Goal: Task Accomplishment & Management: Use online tool/utility

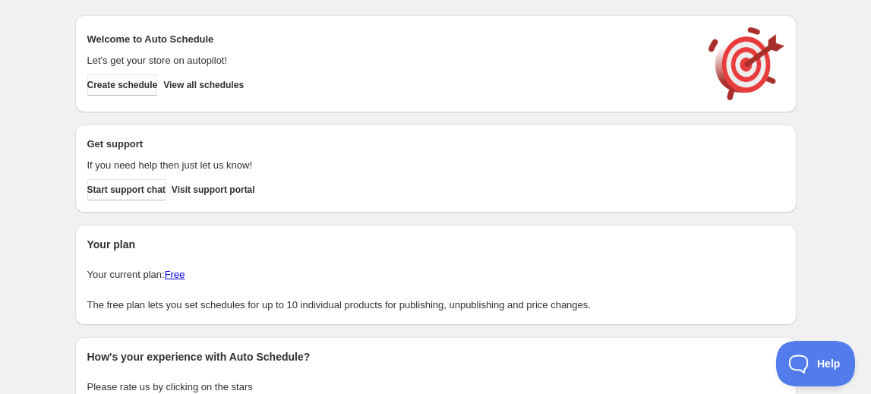
click at [138, 90] on span "Create schedule" at bounding box center [122, 85] width 71 height 12
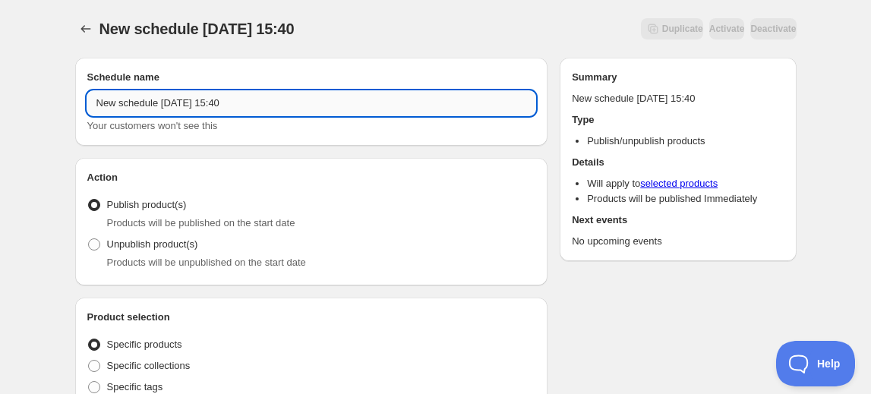
click at [253, 99] on input "New schedule Sep 11 2025 15:40" at bounding box center [311, 103] width 449 height 24
drag, startPoint x: 253, startPoint y: 105, endPoint x: 6, endPoint y: 103, distance: 246.9
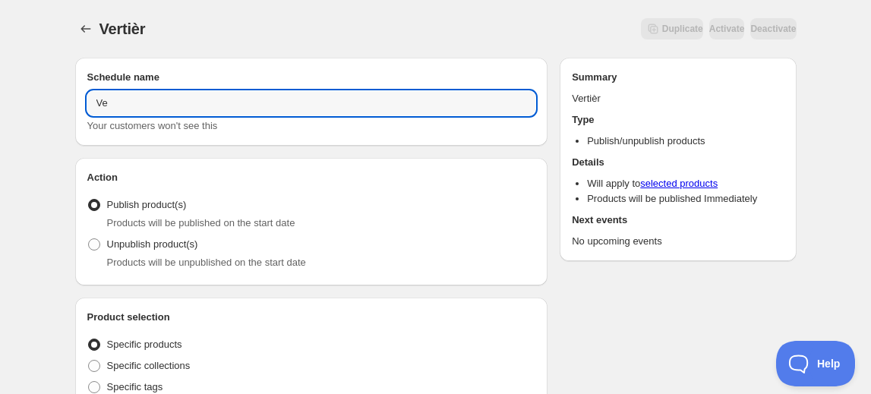
type input "V"
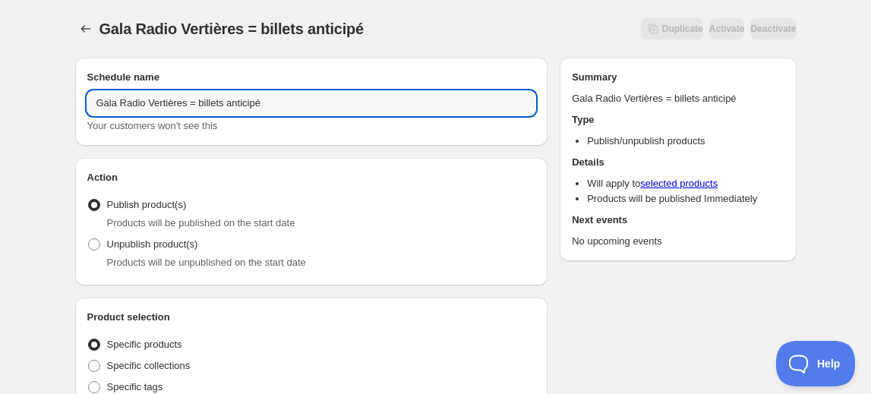
type input "Gala Radio Vertières = billets anticipé"
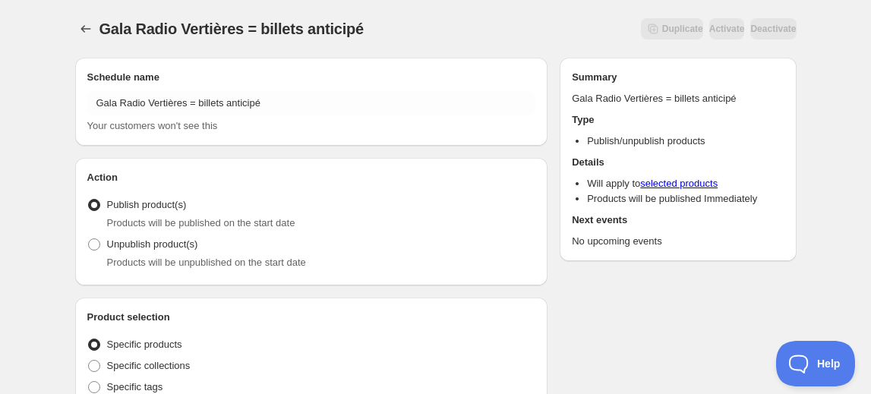
click at [93, 245] on span at bounding box center [94, 244] width 12 height 12
click at [89, 239] on input "Unpublish product(s)" at bounding box center [88, 238] width 1 height 1
radio input "true"
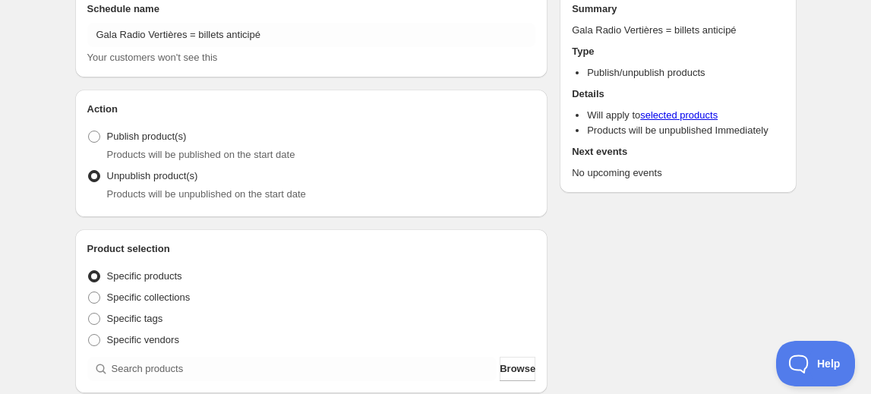
scroll to position [137, 0]
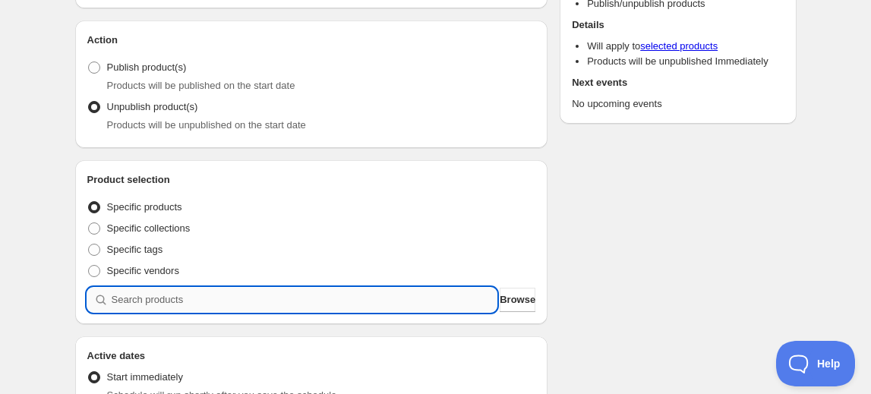
click at [115, 296] on input "search" at bounding box center [305, 300] width 386 height 24
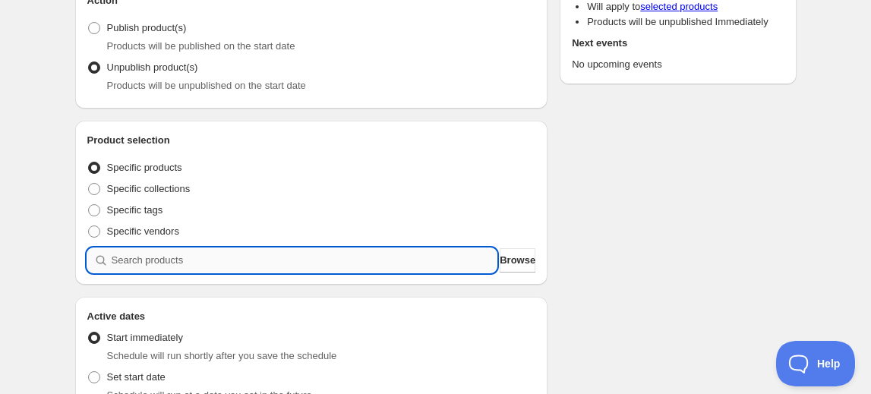
scroll to position [207, 0]
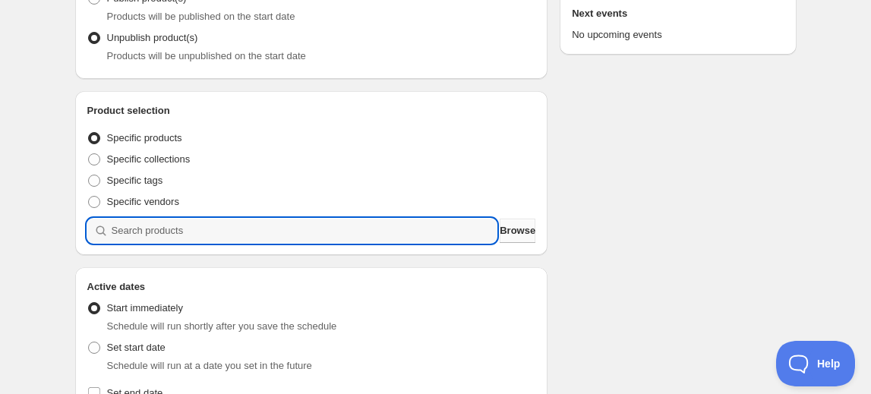
click at [507, 232] on span "Browse" at bounding box center [518, 230] width 36 height 15
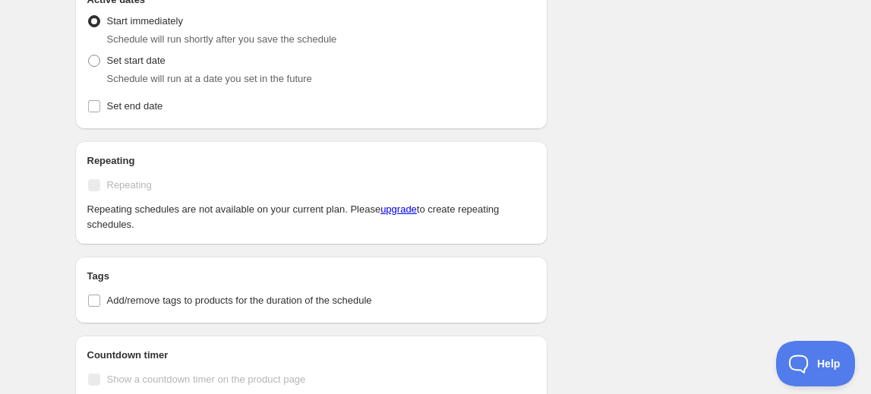
scroll to position [552, 0]
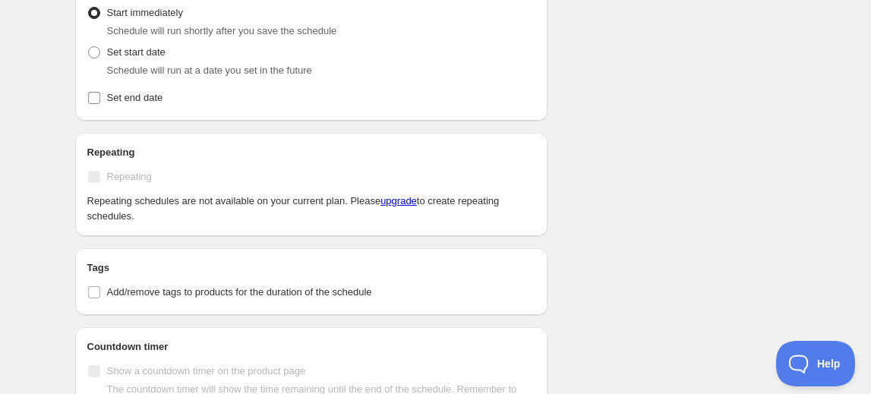
click at [93, 101] on input "Set end date" at bounding box center [94, 98] width 12 height 12
checkbox input "true"
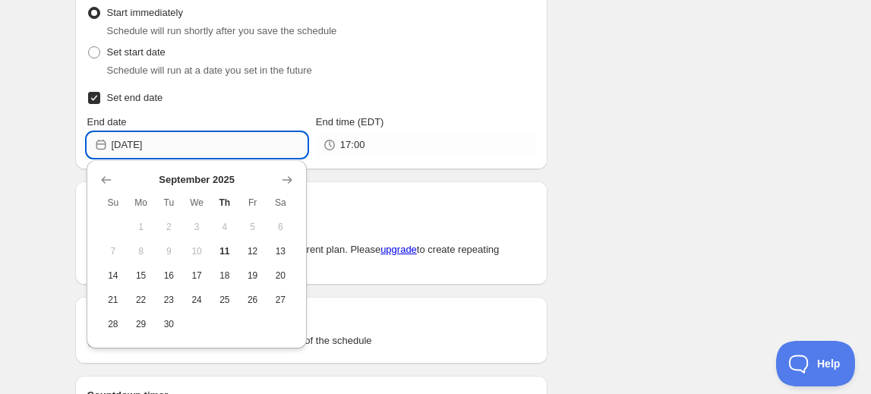
click at [137, 147] on input "2025-09-11" at bounding box center [209, 145] width 195 height 24
click at [289, 175] on icon "Show next month, October 2025" at bounding box center [287, 179] width 15 height 15
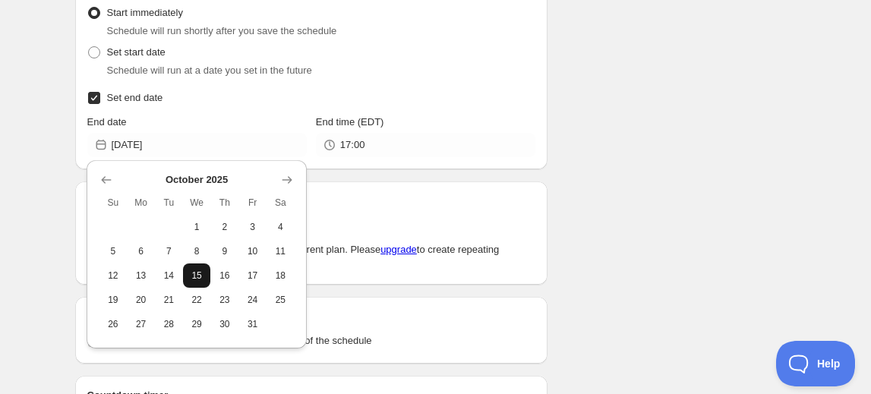
click at [197, 283] on button "15" at bounding box center [197, 276] width 28 height 24
type input "2025-10-15"
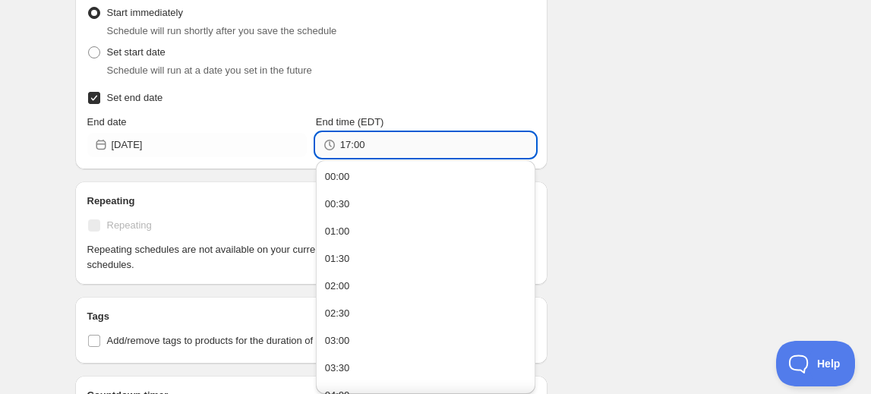
click at [347, 143] on input "17:00" at bounding box center [437, 145] width 195 height 24
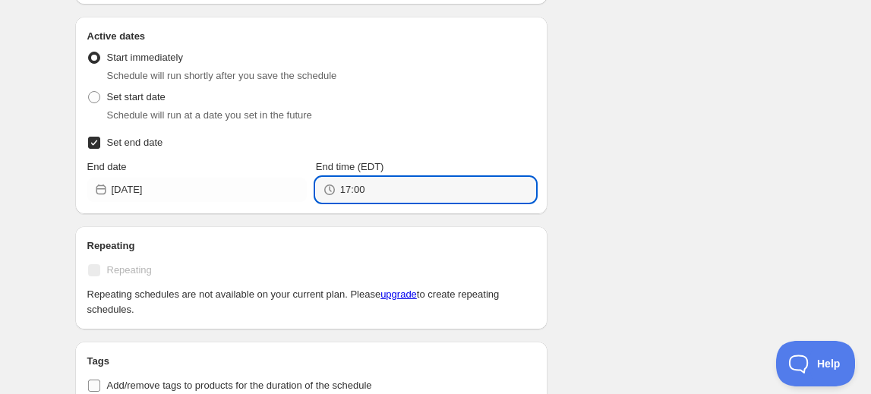
scroll to position [483, 0]
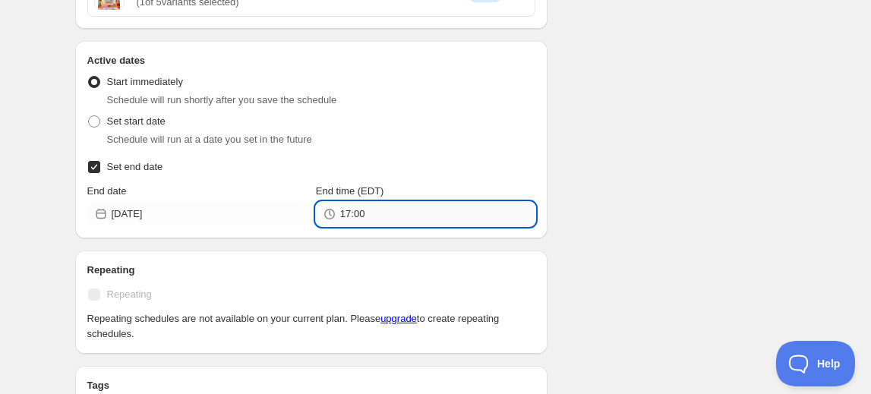
click at [349, 212] on input "17:00" at bounding box center [437, 214] width 195 height 24
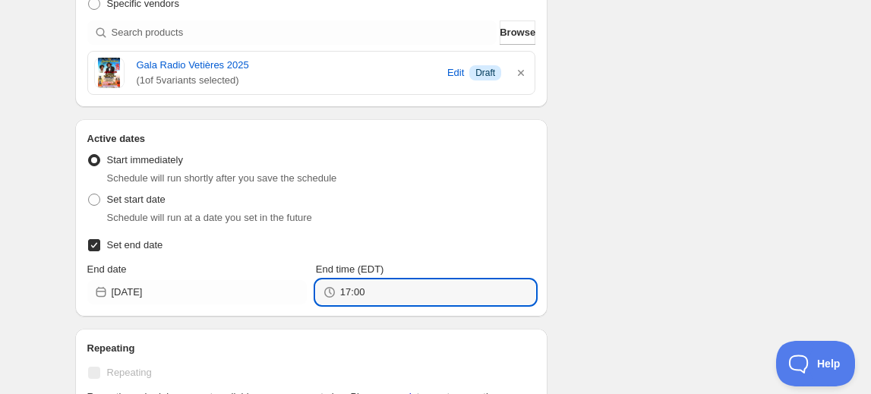
scroll to position [414, 0]
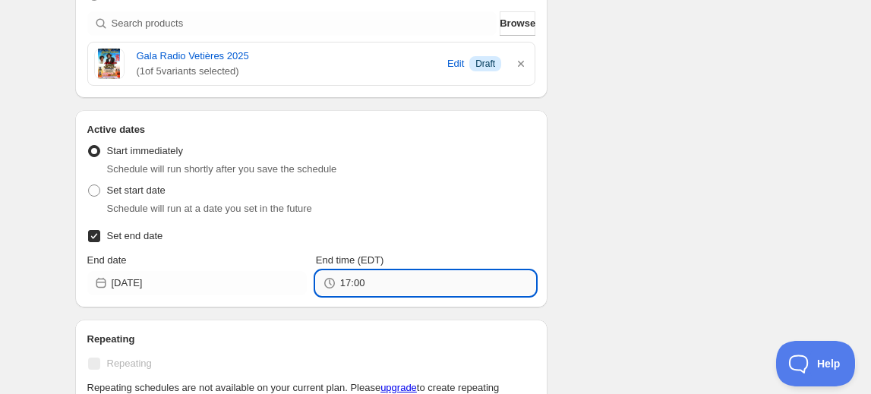
click at [356, 274] on input "17:00" at bounding box center [437, 283] width 195 height 24
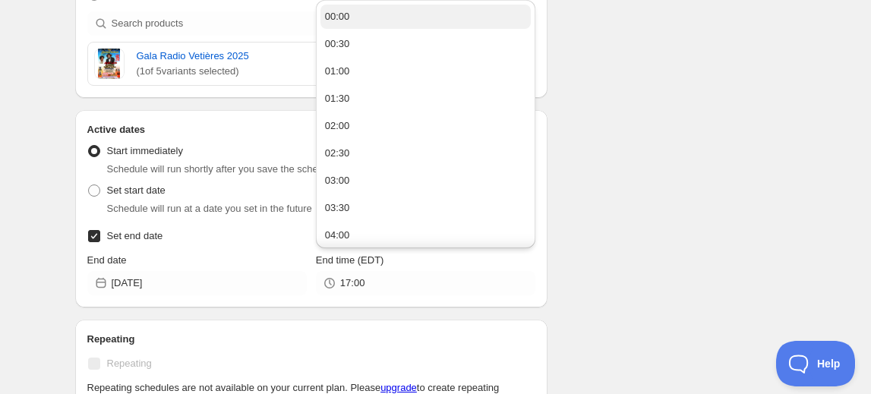
click at [358, 24] on button "00:00" at bounding box center [426, 17] width 210 height 24
type input "00:00"
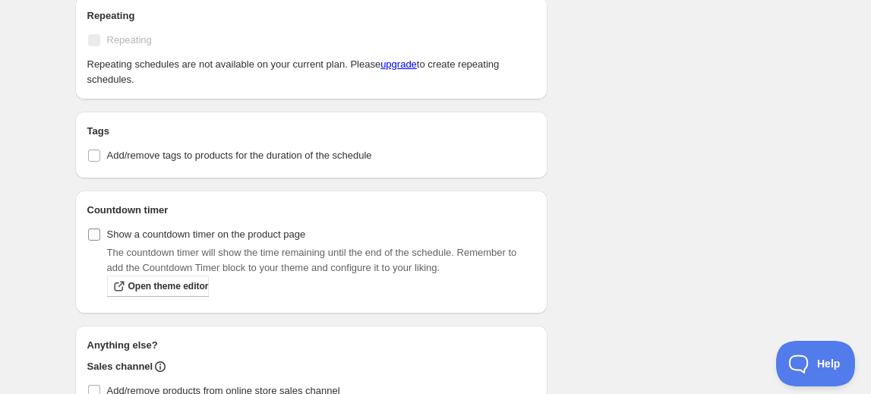
scroll to position [760, 0]
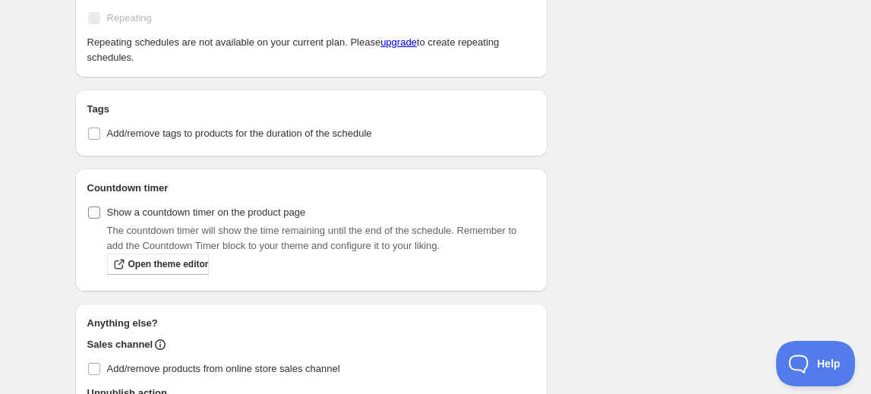
click at [91, 216] on input "Show a countdown timer on the product page" at bounding box center [94, 213] width 12 height 12
checkbox input "true"
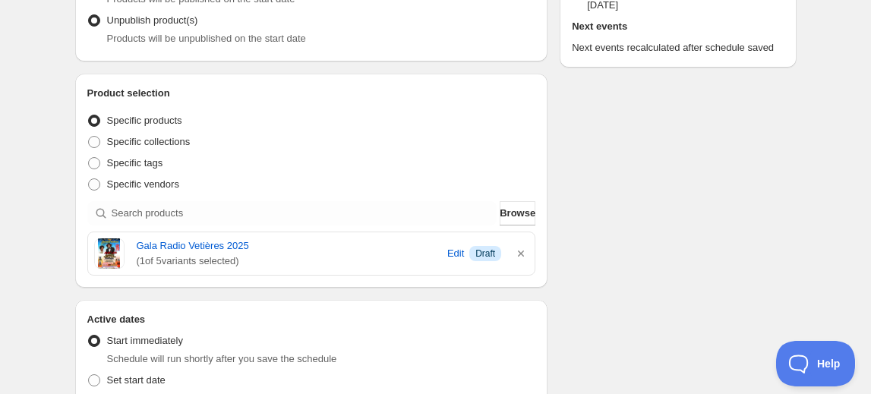
scroll to position [202, 0]
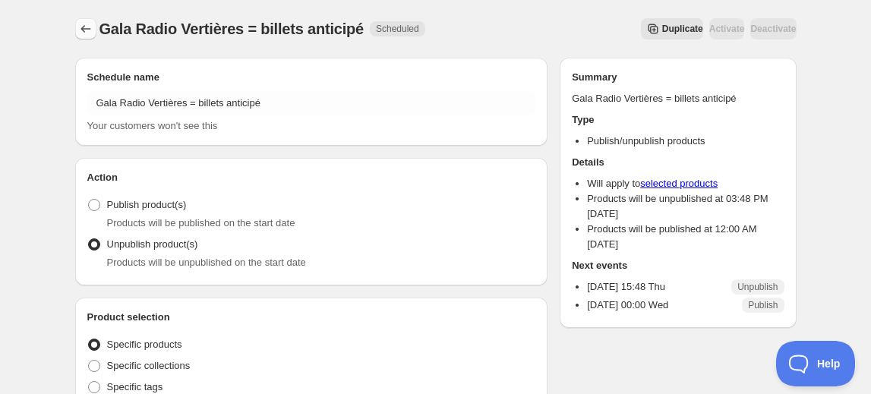
click at [87, 27] on icon "Schedules" at bounding box center [85, 28] width 15 height 15
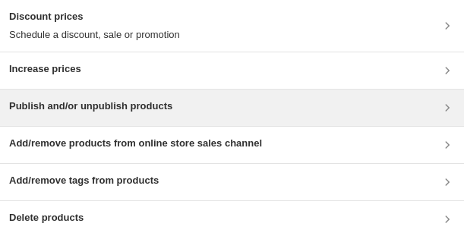
click at [50, 111] on h3 "Publish and/or unpublish products" at bounding box center [90, 106] width 163 height 15
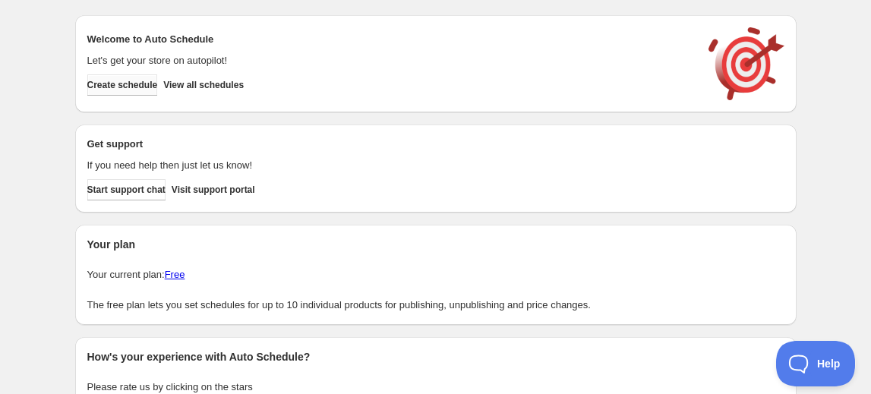
click at [131, 87] on span "Create schedule" at bounding box center [122, 85] width 71 height 12
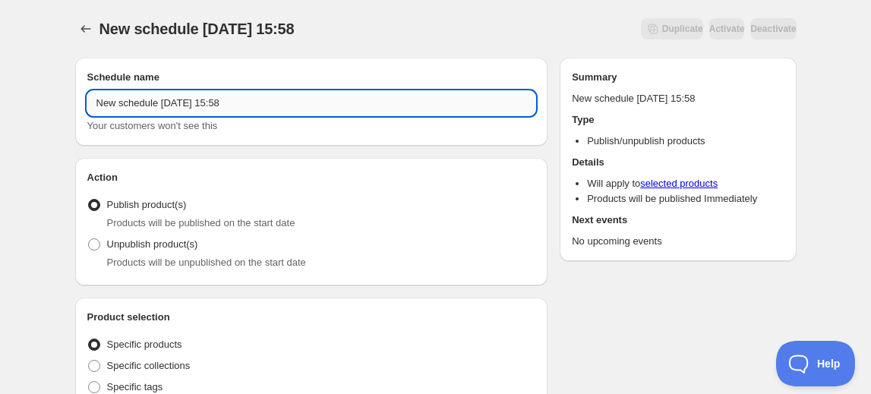
click at [189, 99] on input "New schedule [DATE] 15:58" at bounding box center [311, 103] width 449 height 24
drag, startPoint x: 270, startPoint y: 100, endPoint x: 62, endPoint y: 120, distance: 209.0
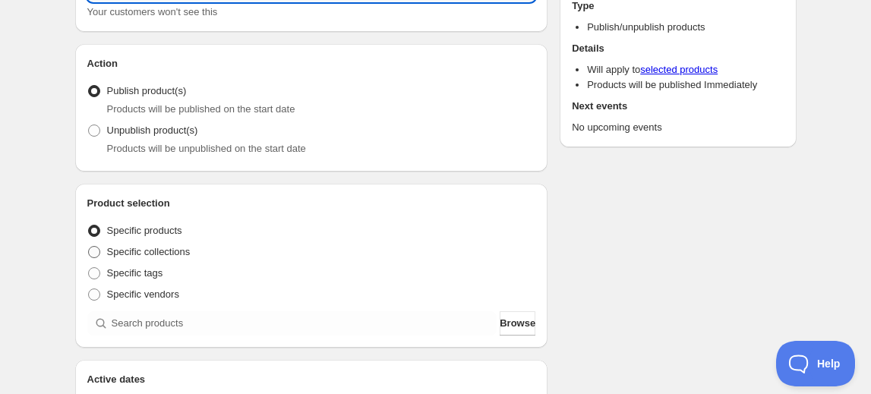
scroll to position [137, 0]
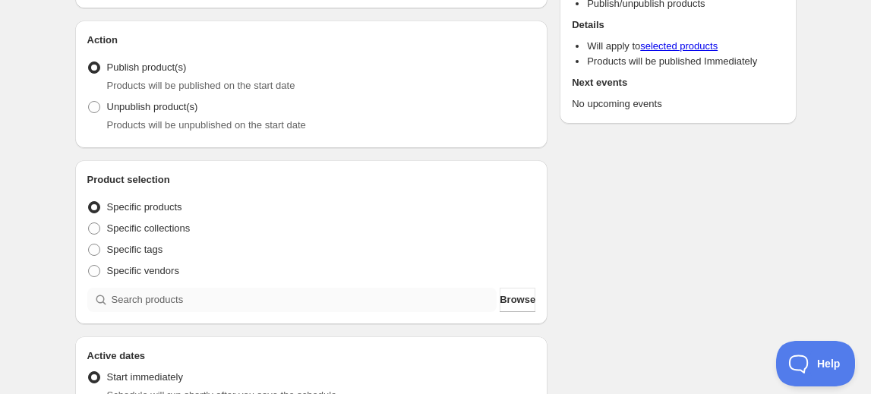
type input "Rafio Vertières Admission"
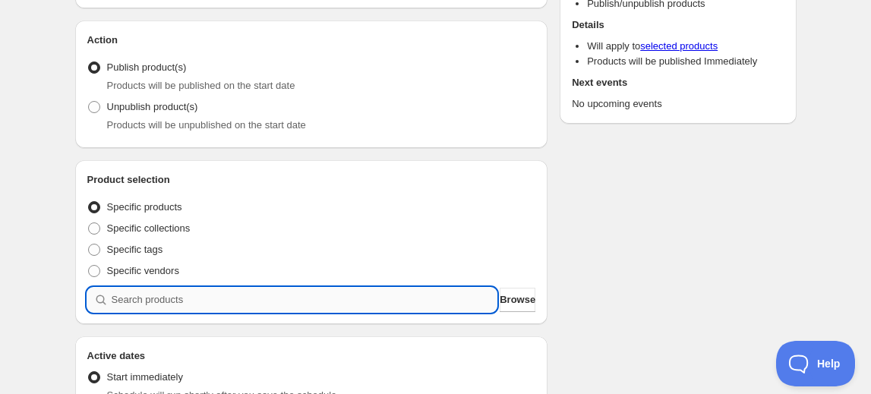
click at [172, 297] on input "search" at bounding box center [305, 300] width 386 height 24
click at [500, 300] on button "Browse" at bounding box center [518, 300] width 36 height 24
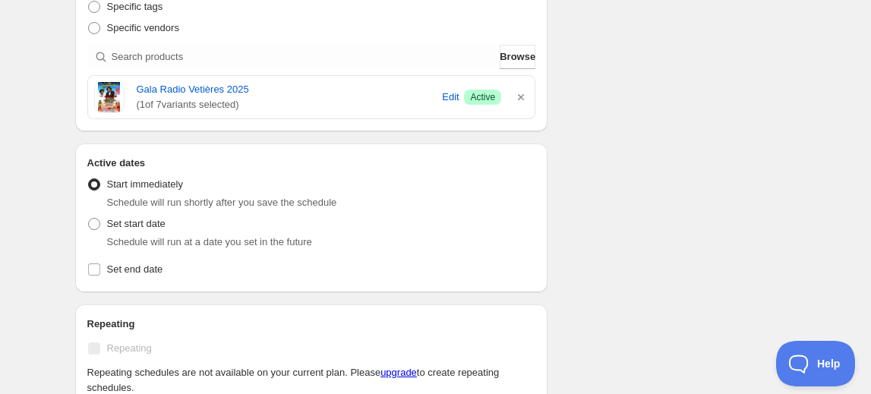
scroll to position [414, 0]
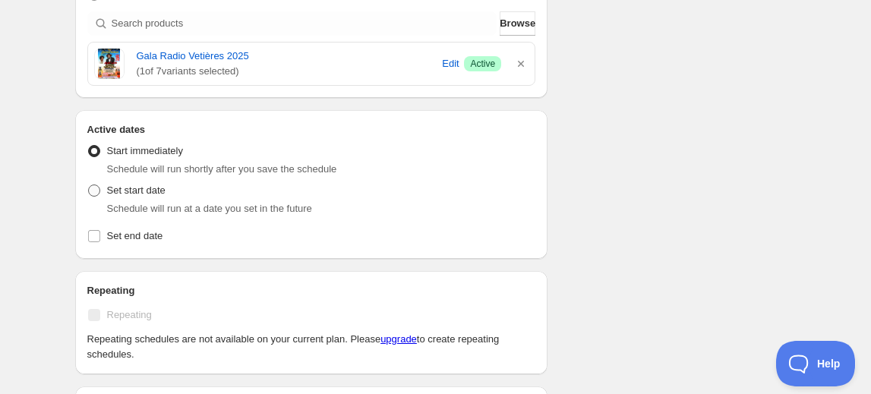
click at [94, 192] on span at bounding box center [94, 191] width 12 height 12
click at [89, 185] on input "Set start date" at bounding box center [88, 185] width 1 height 1
radio input "true"
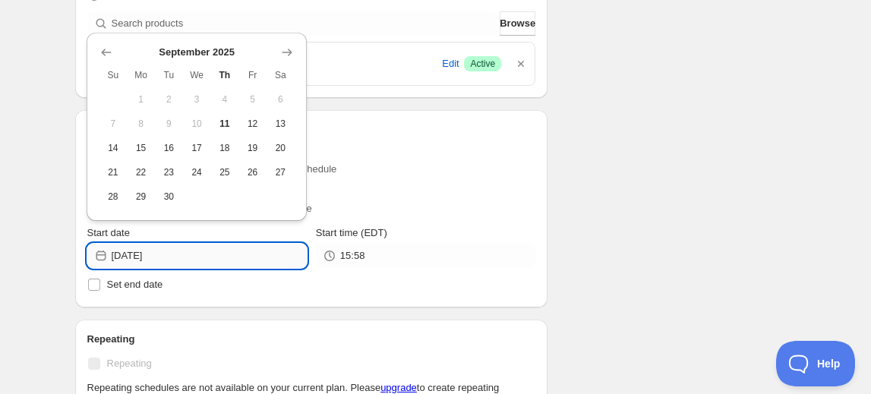
click at [152, 252] on input "2025-09-11" at bounding box center [209, 256] width 195 height 24
click at [285, 51] on icon "Show next month, October 2025" at bounding box center [287, 52] width 15 height 15
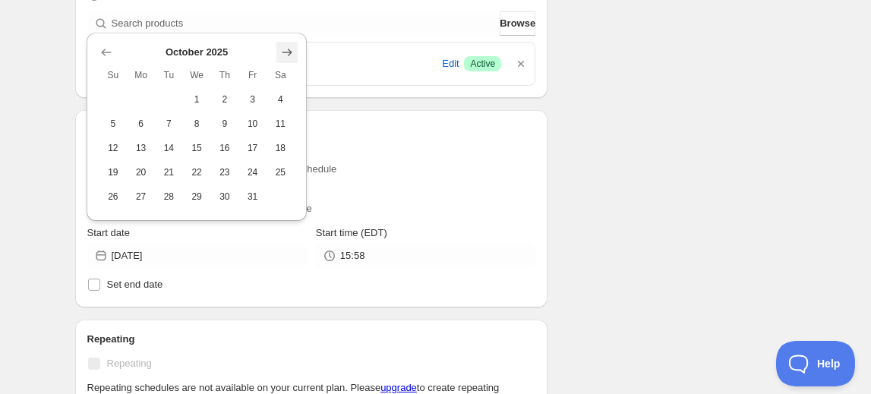
click at [285, 51] on icon "Show next month, November 2025" at bounding box center [287, 52] width 15 height 15
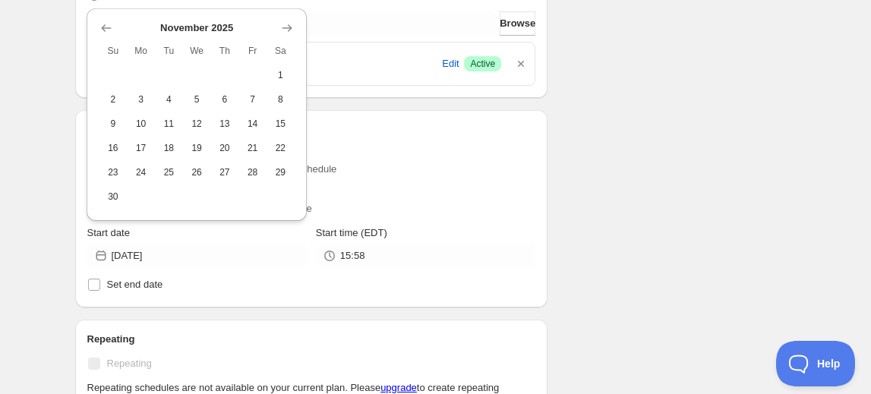
click at [106, 27] on icon "Show previous month, October 2025" at bounding box center [106, 28] width 15 height 15
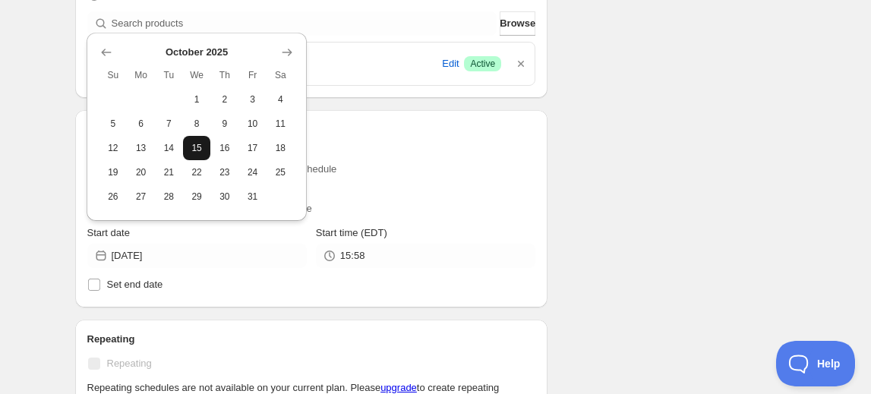
click at [199, 156] on button "15" at bounding box center [197, 148] width 28 height 24
type input "2025-10-15"
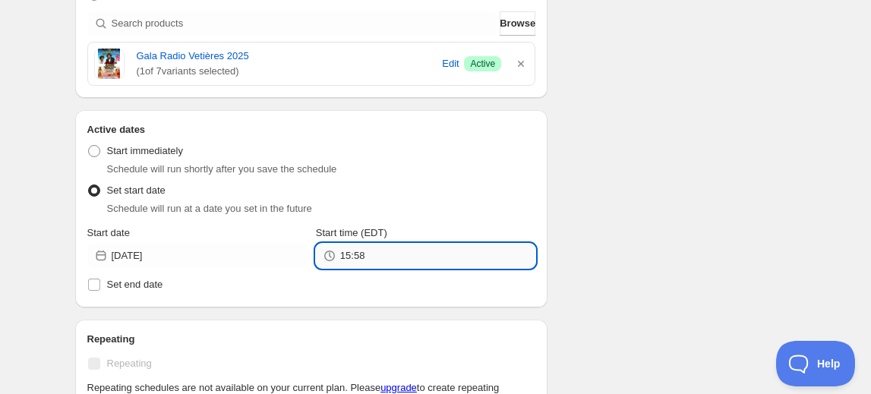
click at [374, 254] on input "15:58" at bounding box center [437, 256] width 195 height 24
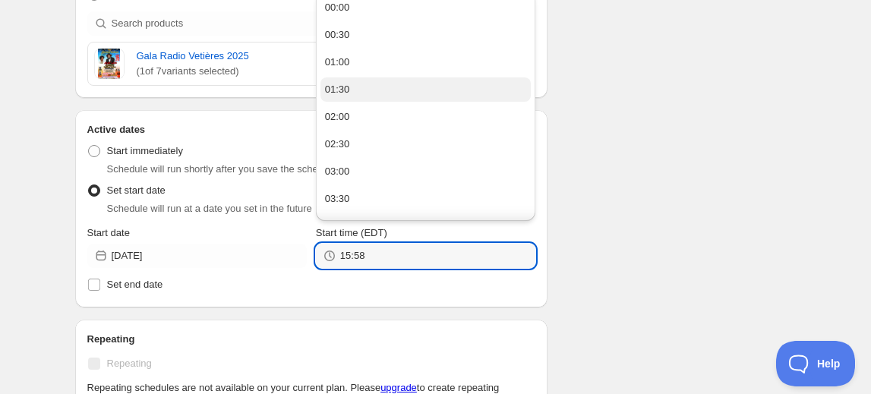
scroll to position [345, 0]
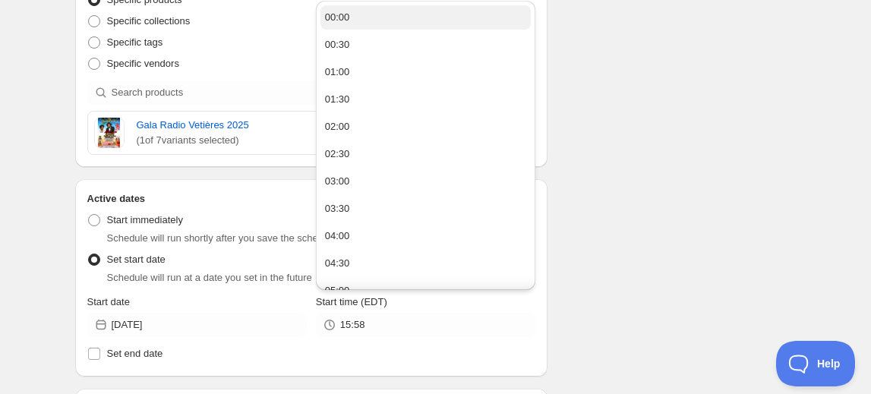
click at [343, 21] on div "00:00" at bounding box center [337, 17] width 25 height 15
type input "00:00"
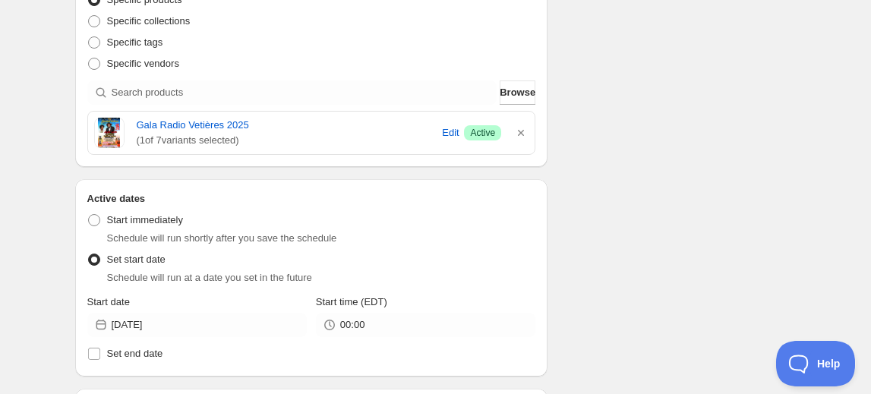
click at [640, 242] on div "Schedule name Rafio Vertières Admission Your customers won't see this Action Ac…" at bounding box center [430, 309] width 734 height 1217
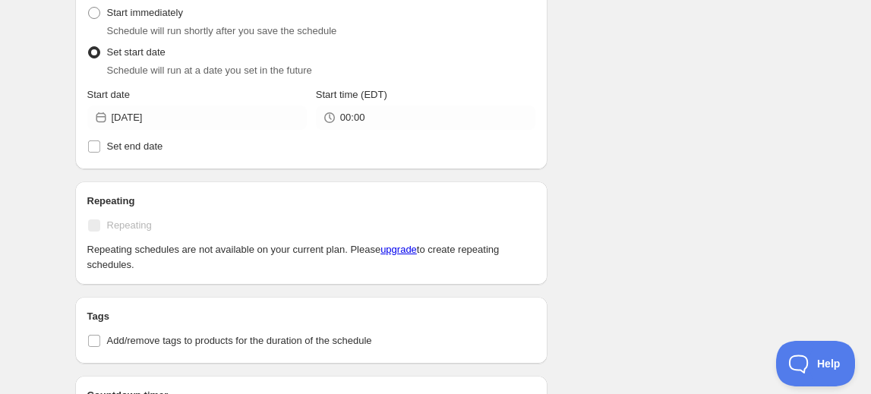
scroll to position [621, 0]
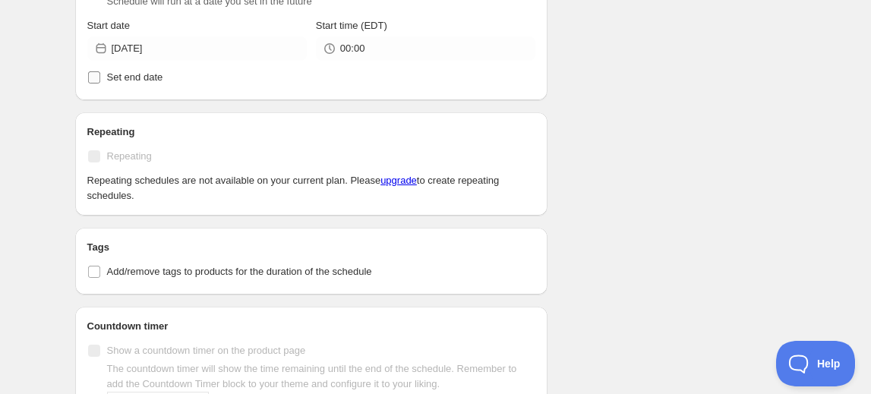
click at [95, 77] on input "Set end date" at bounding box center [94, 77] width 12 height 12
checkbox input "true"
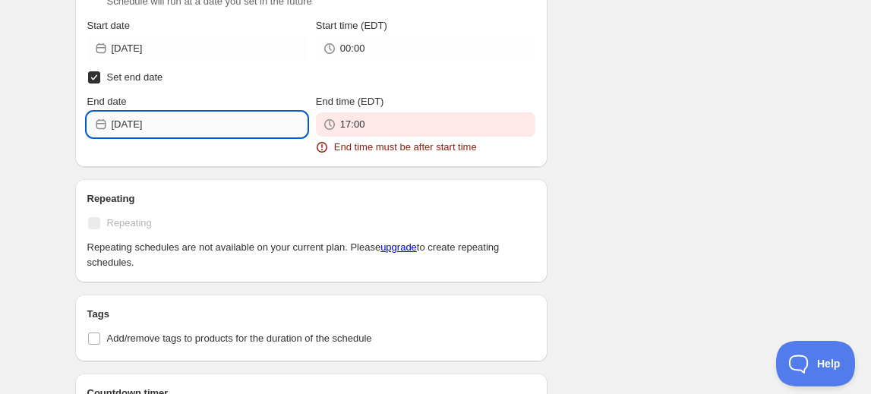
click at [122, 119] on input "2025-09-11" at bounding box center [209, 124] width 195 height 24
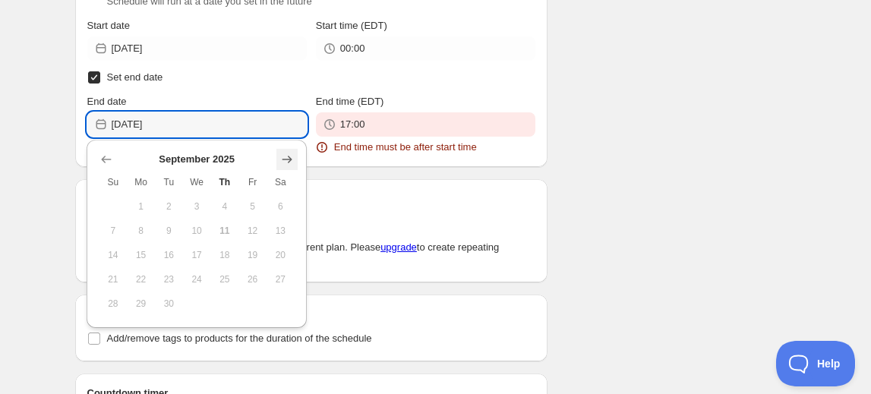
click at [285, 159] on icon "Show next month, October 2025" at bounding box center [287, 159] width 15 height 15
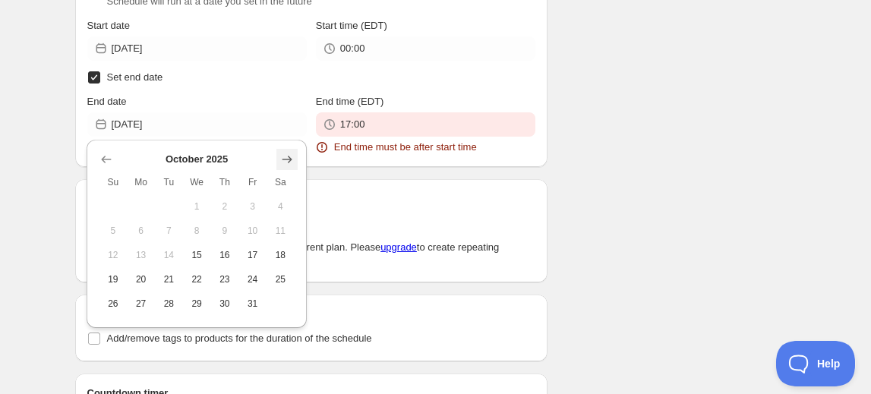
click at [285, 159] on icon "Show next month, November 2025" at bounding box center [287, 159] width 15 height 15
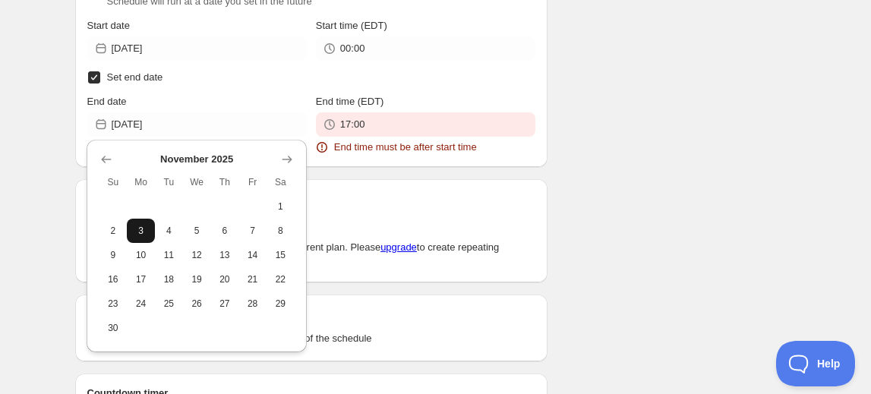
click at [144, 236] on span "3" at bounding box center [141, 231] width 16 height 12
type input "2025-11-03"
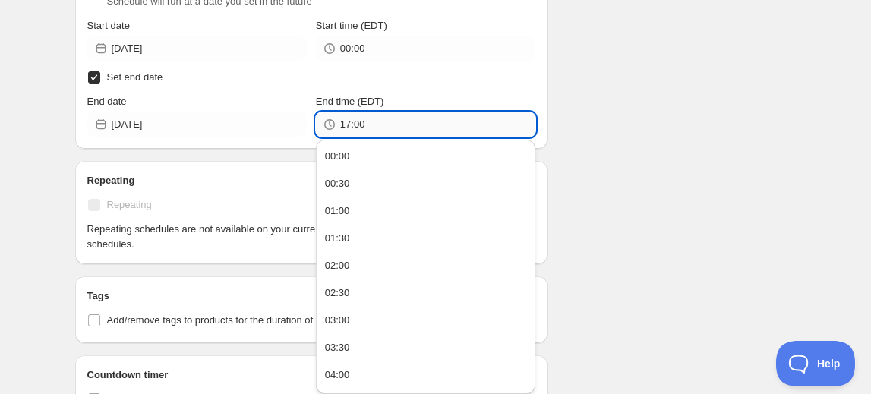
click at [352, 125] on input "17:00" at bounding box center [437, 124] width 195 height 24
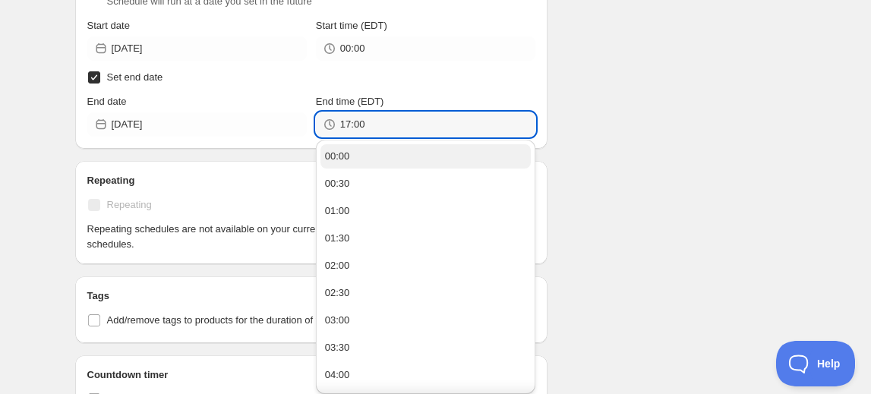
click at [345, 159] on div "00:00" at bounding box center [337, 156] width 25 height 15
type input "00:00"
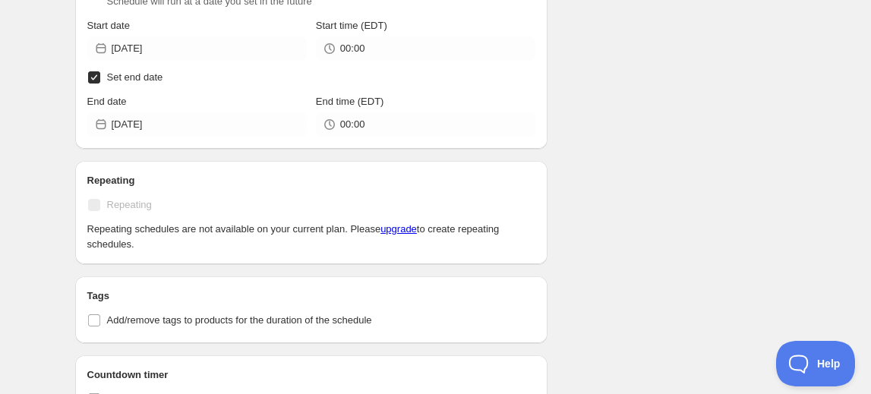
click at [644, 211] on div "Schedule name Rafio Vertières Admission Your customers won't see this Action Ac…" at bounding box center [430, 93] width 734 height 1338
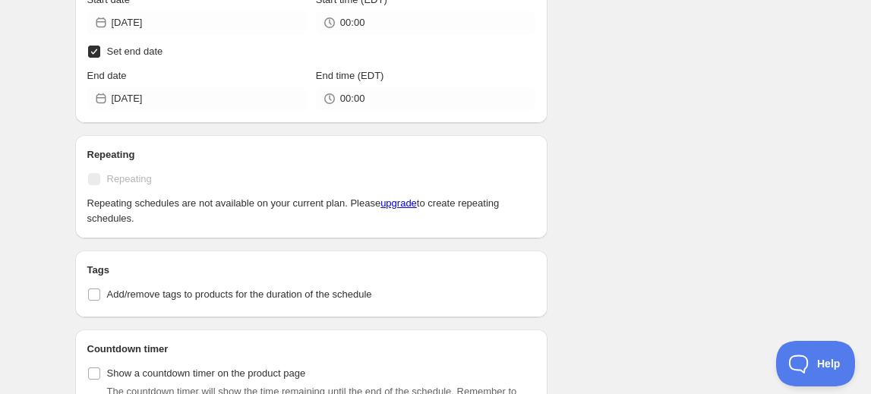
scroll to position [690, 0]
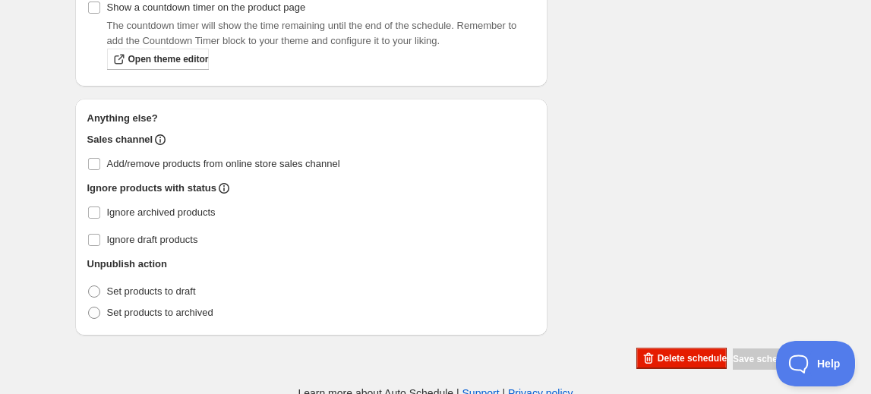
scroll to position [930, 0]
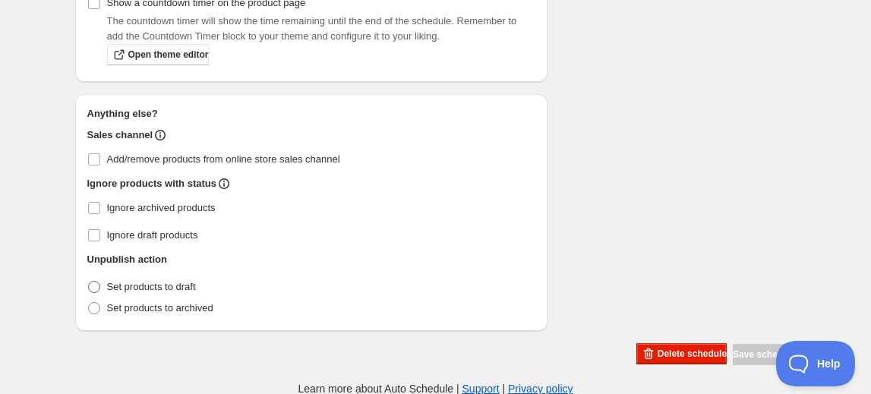
click at [93, 289] on span at bounding box center [94, 287] width 12 height 12
click at [89, 282] on input "Set products to draft" at bounding box center [88, 281] width 1 height 1
radio input "true"
click at [96, 281] on span at bounding box center [94, 287] width 12 height 12
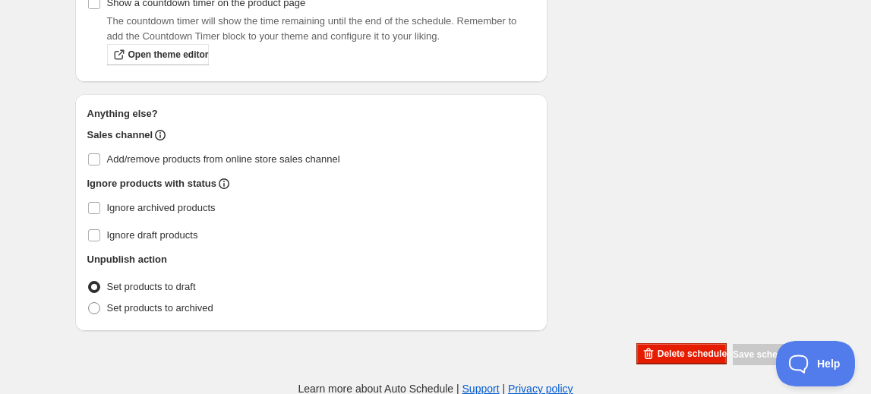
click at [89, 281] on input "Set products to draft" at bounding box center [88, 281] width 1 height 1
click at [95, 283] on span at bounding box center [94, 287] width 12 height 12
click at [89, 282] on input "Set products to draft" at bounding box center [88, 281] width 1 height 1
click at [735, 353] on div "Save schedule" at bounding box center [764, 354] width 63 height 21
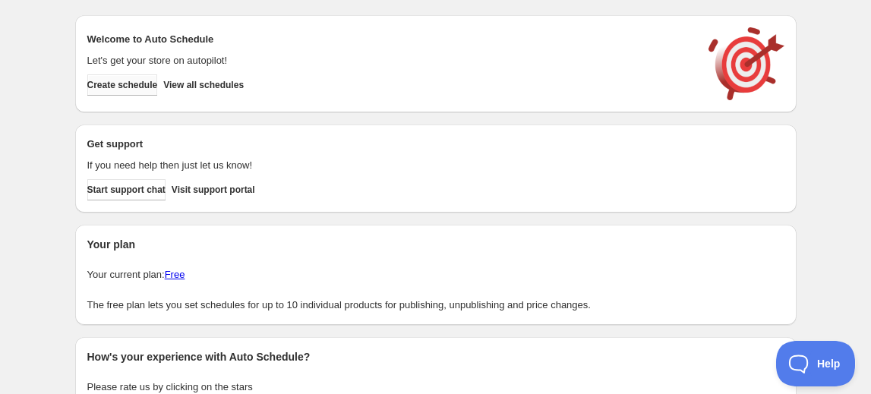
click at [128, 82] on span "Create schedule" at bounding box center [122, 85] width 71 height 12
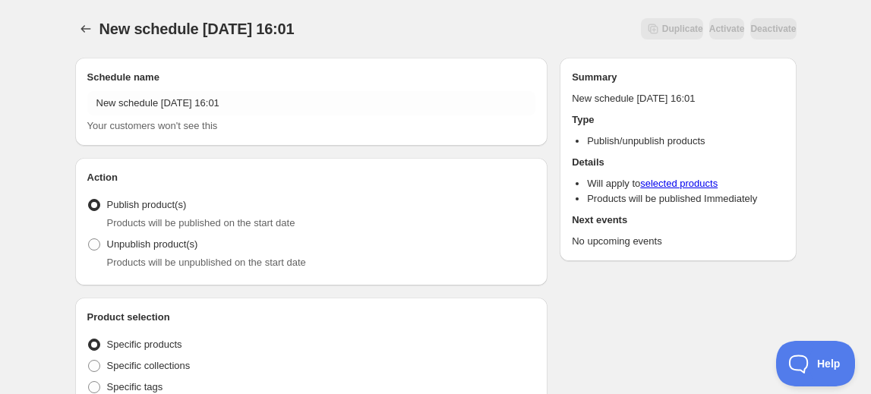
click at [141, 90] on div "Schedule name New schedule Sep 11 2025 16:01 Your customers won't see this" at bounding box center [311, 102] width 449 height 64
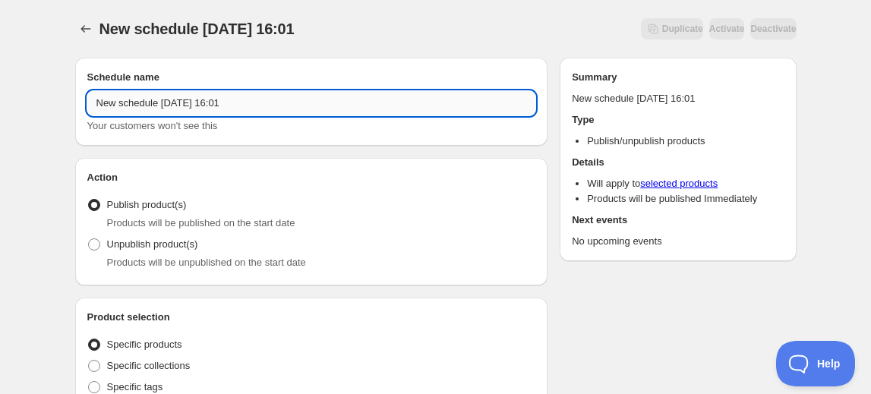
click at [139, 102] on input "New schedule Sep 11 2025 16:01" at bounding box center [311, 103] width 449 height 24
drag, startPoint x: 261, startPoint y: 102, endPoint x: -42, endPoint y: 106, distance: 303.1
click at [0, 106] on html "New scheGdule Sep 11 2025 16:01. This page is ready New scheGdule Sep 11 2025 1…" at bounding box center [435, 197] width 871 height 394
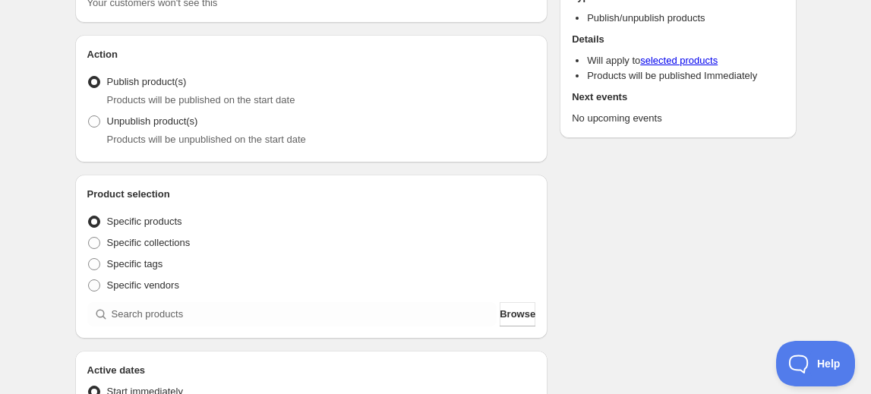
scroll to position [137, 0]
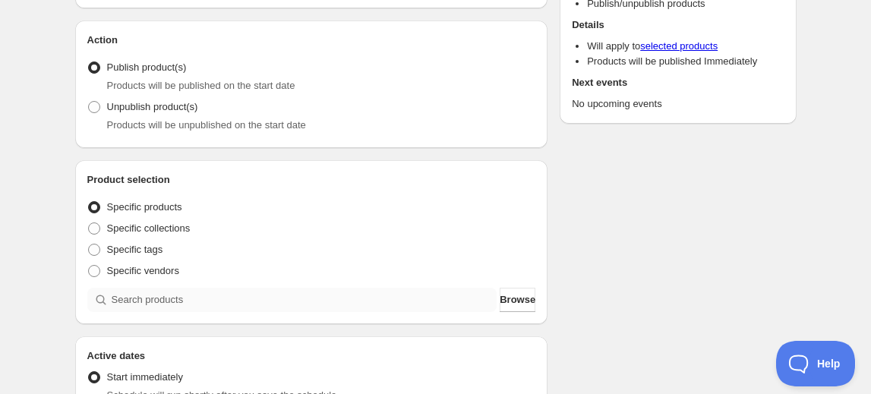
type input "Radio Vertière - Admission générale"
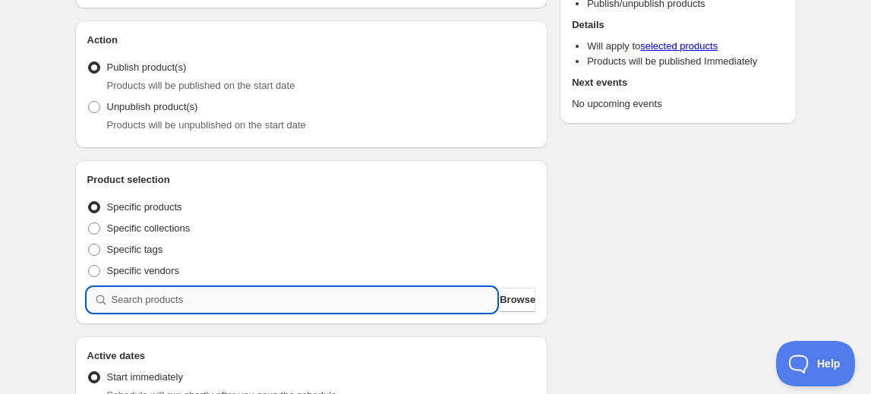
click at [166, 297] on input "search" at bounding box center [305, 300] width 386 height 24
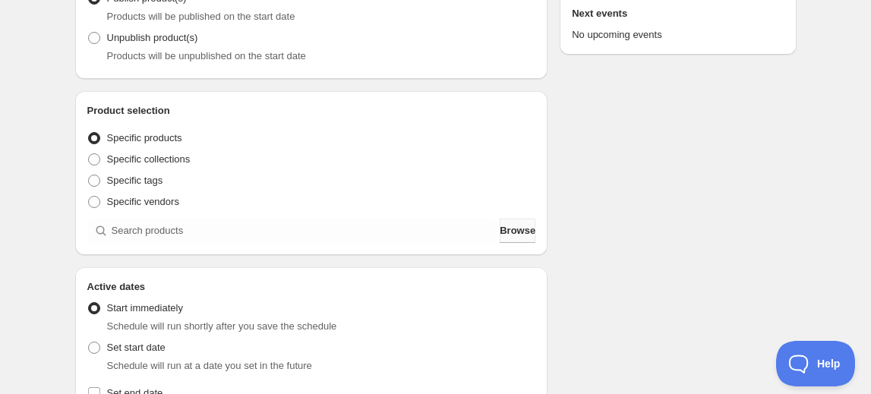
click at [508, 229] on span "Browse" at bounding box center [518, 230] width 36 height 15
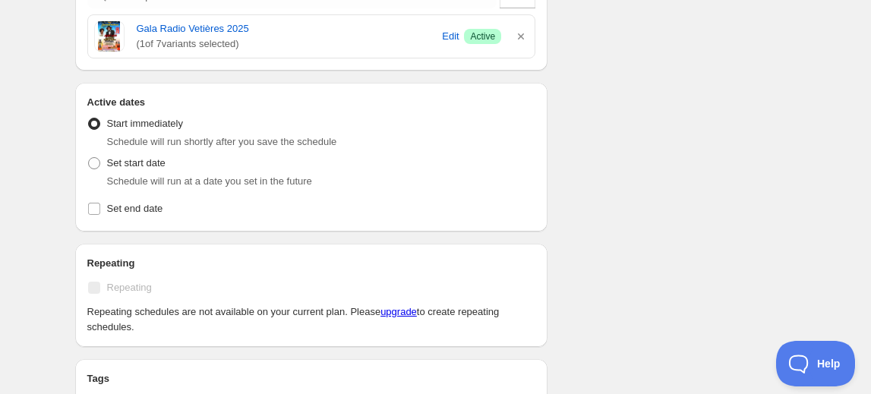
scroll to position [483, 0]
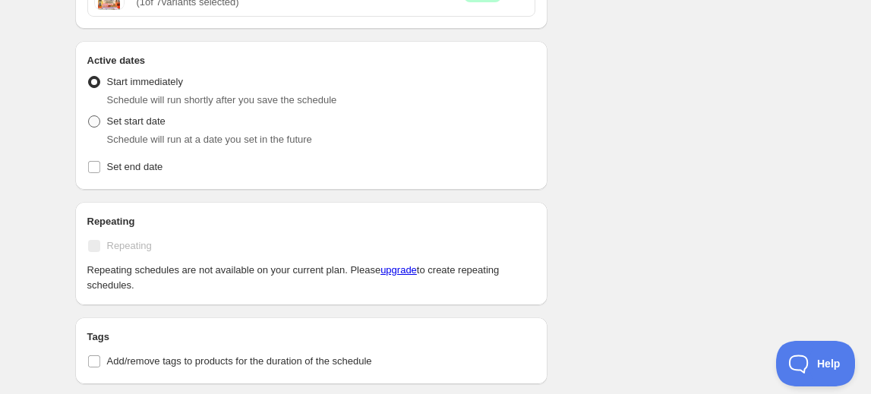
click at [93, 125] on span at bounding box center [94, 121] width 12 height 12
click at [89, 116] on input "Set start date" at bounding box center [88, 115] width 1 height 1
radio input "true"
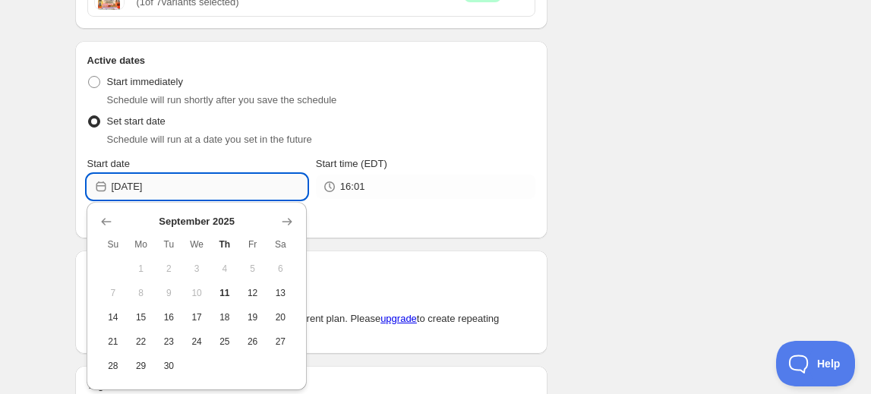
click at [142, 185] on input "2025-09-11" at bounding box center [209, 187] width 195 height 24
click at [289, 223] on icon "Show next month, October 2025" at bounding box center [287, 223] width 10 height 8
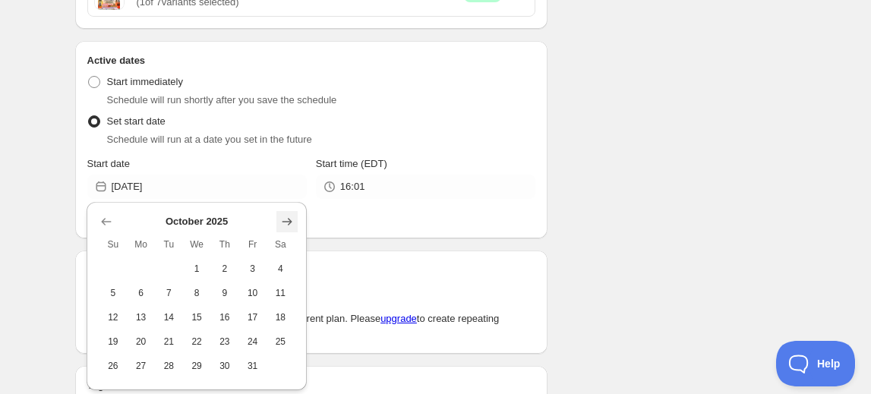
click at [289, 223] on icon "Show next month, November 2025" at bounding box center [287, 223] width 10 height 8
click at [131, 290] on button "3" at bounding box center [141, 293] width 28 height 24
type input "2025-11-03"
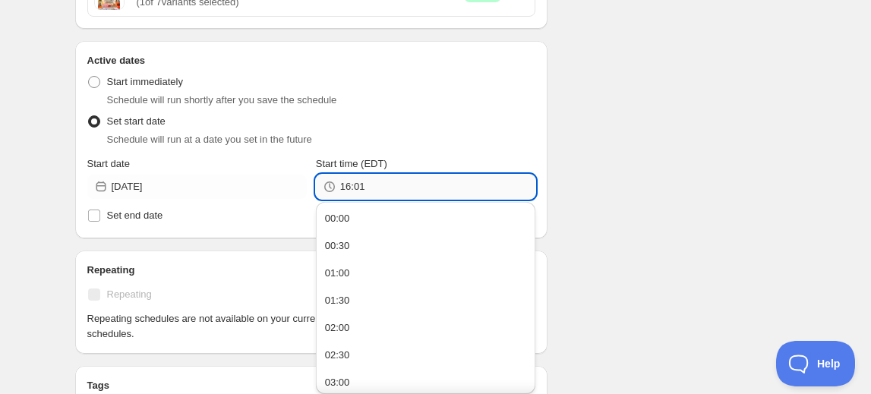
click at [346, 189] on input "16:01" at bounding box center [437, 187] width 195 height 24
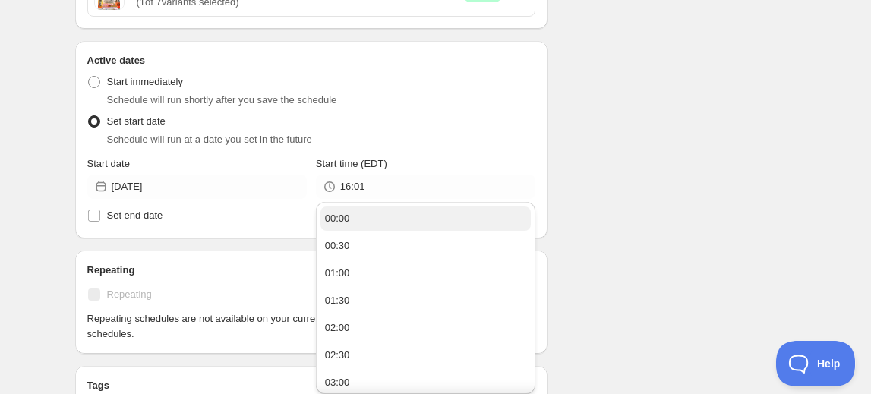
click at [336, 224] on div "00:00" at bounding box center [337, 218] width 25 height 15
type input "00:00"
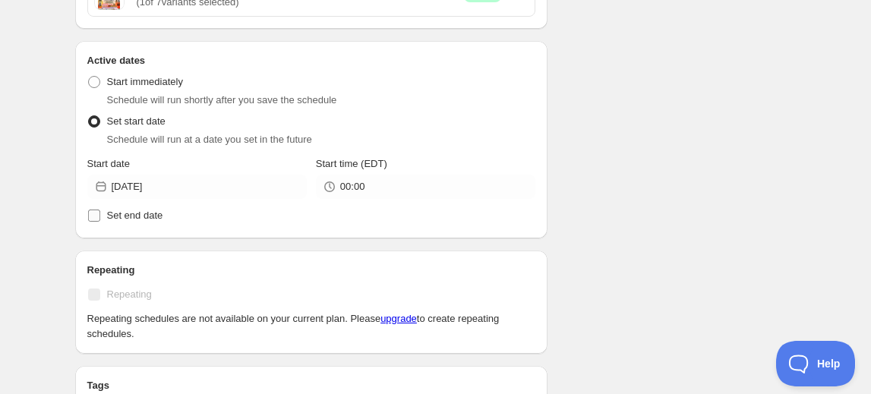
click at [99, 212] on input "Set end date" at bounding box center [94, 216] width 12 height 12
checkbox input "true"
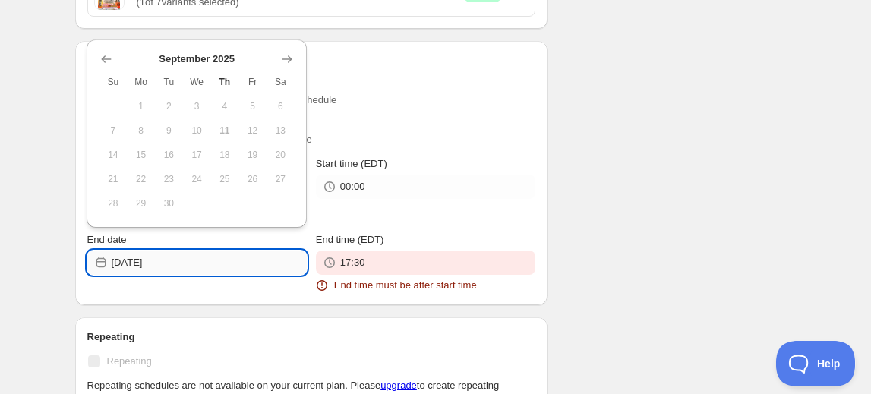
click at [141, 263] on input "2025-09-11" at bounding box center [209, 263] width 195 height 24
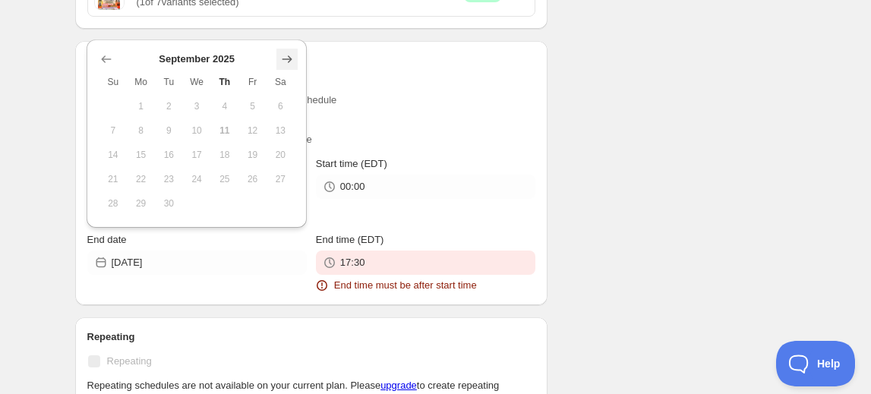
click at [283, 60] on icon "Show next month, October 2025" at bounding box center [287, 59] width 15 height 15
click at [283, 60] on icon "Show next month, November 2025" at bounding box center [287, 59] width 15 height 15
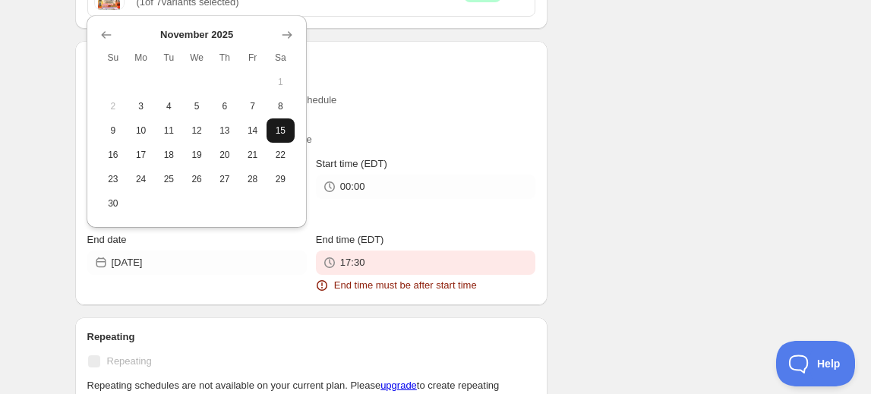
click at [276, 135] on span "15" at bounding box center [281, 131] width 16 height 12
type input "2025-11-15"
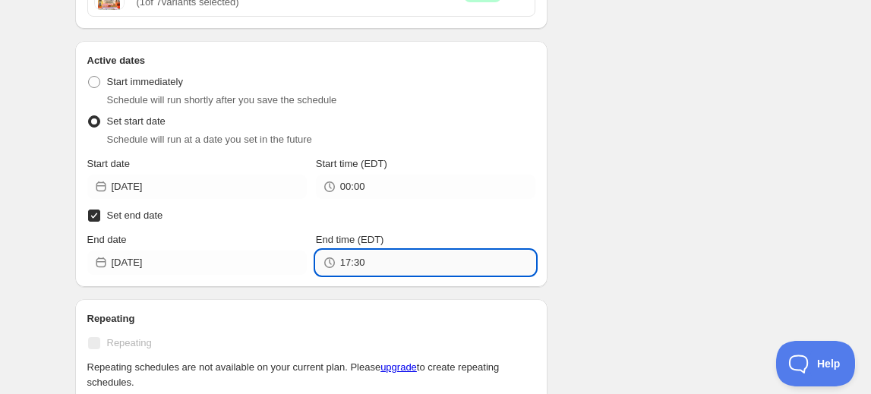
click at [350, 263] on input "17:30" at bounding box center [437, 263] width 195 height 24
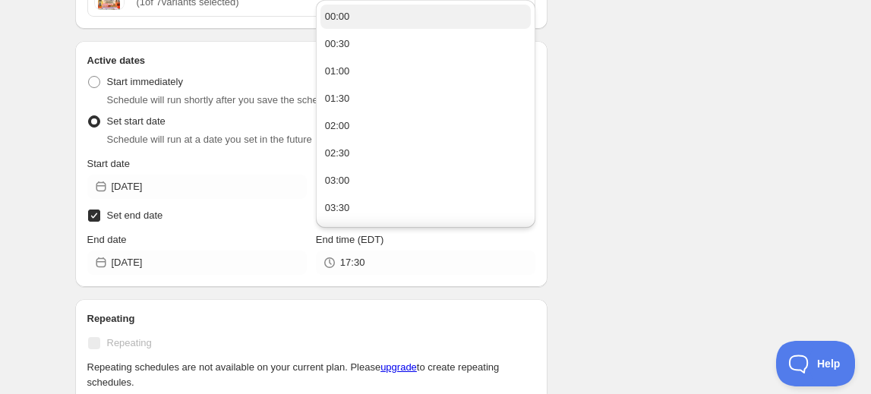
click at [336, 21] on div "00:00" at bounding box center [337, 16] width 25 height 15
type input "00:00"
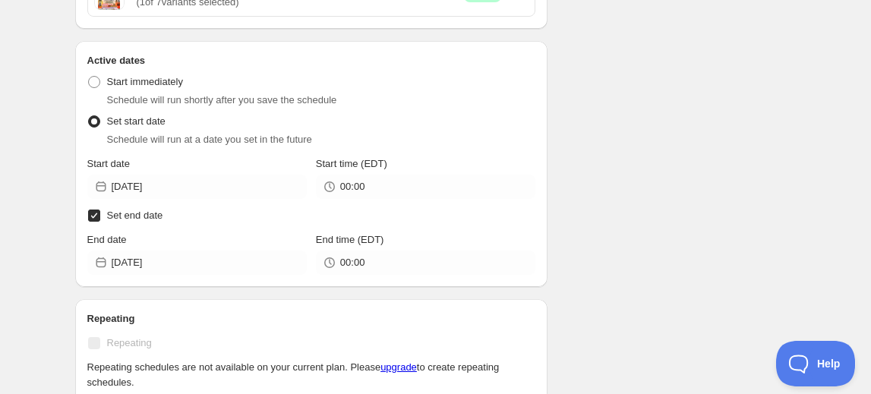
click at [573, 166] on div "Schedule name Radio Vertière - Admission générale Your customers won't see this…" at bounding box center [430, 232] width 734 height 1338
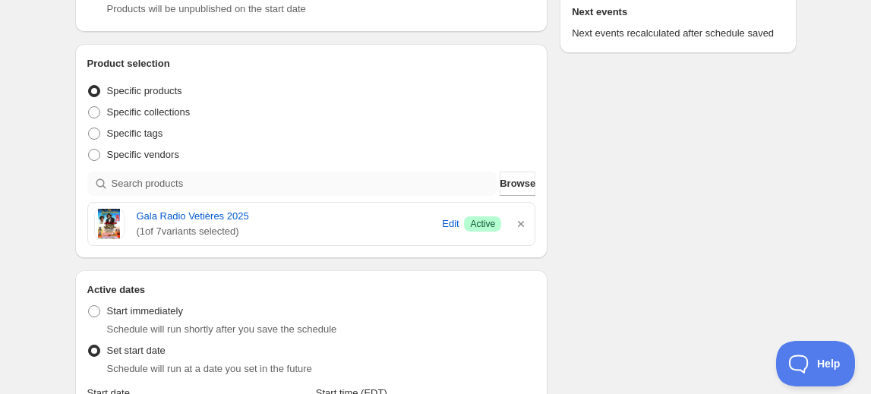
scroll to position [137, 0]
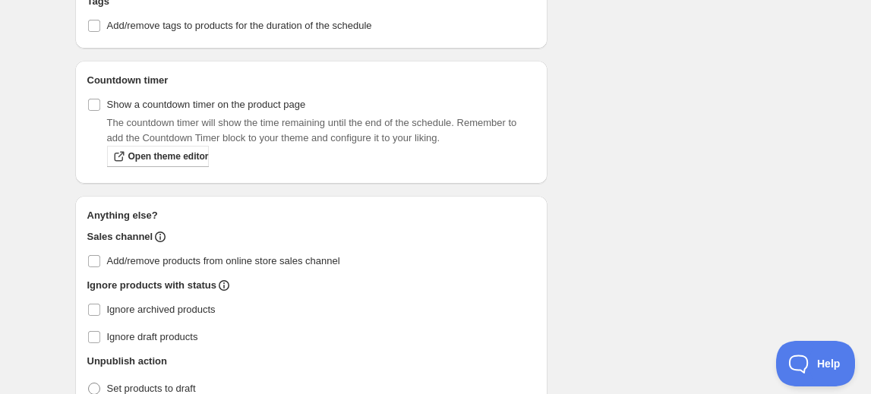
scroll to position [897, 0]
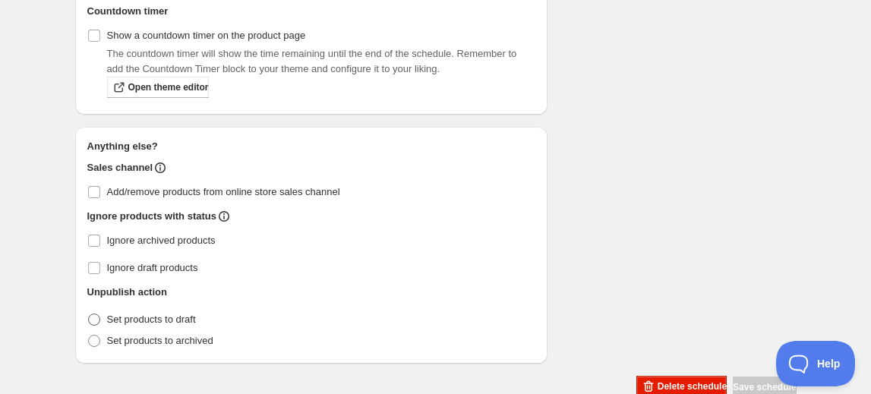
click at [94, 317] on span at bounding box center [94, 320] width 12 height 12
click at [89, 314] on input "Set products to draft" at bounding box center [88, 314] width 1 height 1
radio input "true"
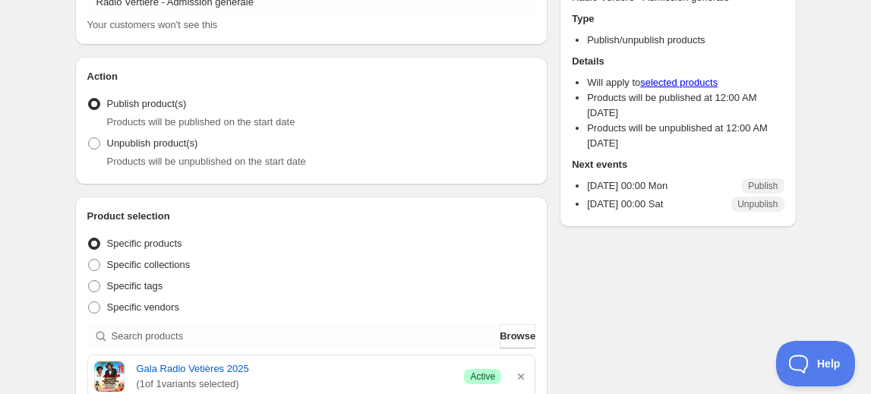
scroll to position [0, 0]
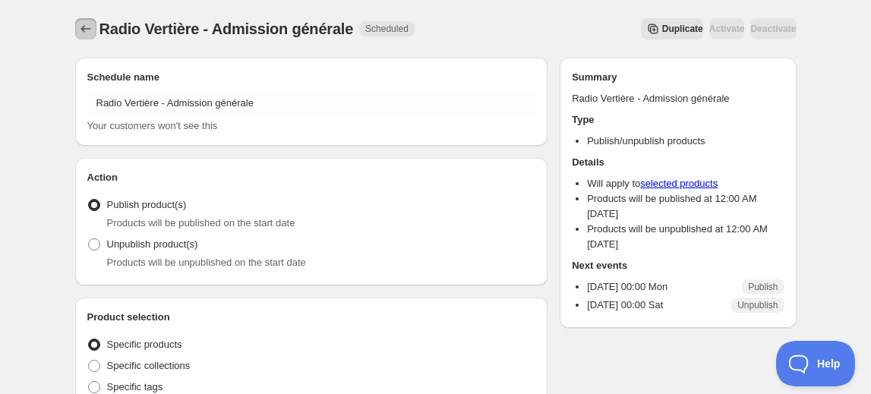
click at [81, 25] on icon "Schedules" at bounding box center [85, 28] width 15 height 15
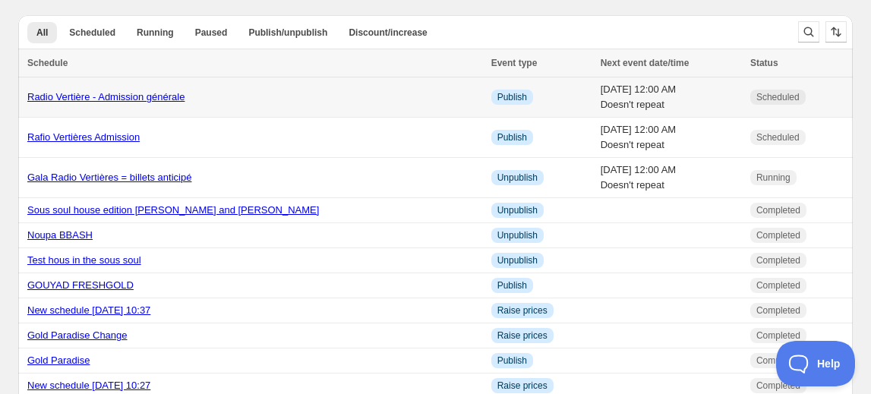
click at [121, 97] on link "Radio Vertière - Admission générale" at bounding box center [105, 96] width 157 height 11
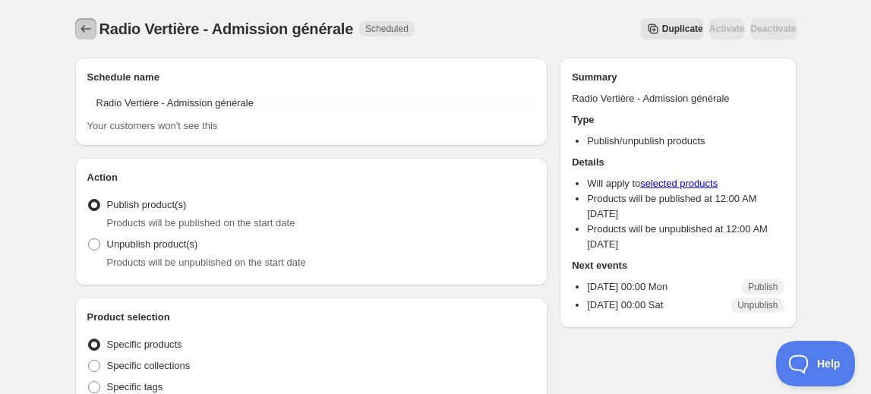
click at [85, 31] on icon "Schedules" at bounding box center [85, 28] width 15 height 15
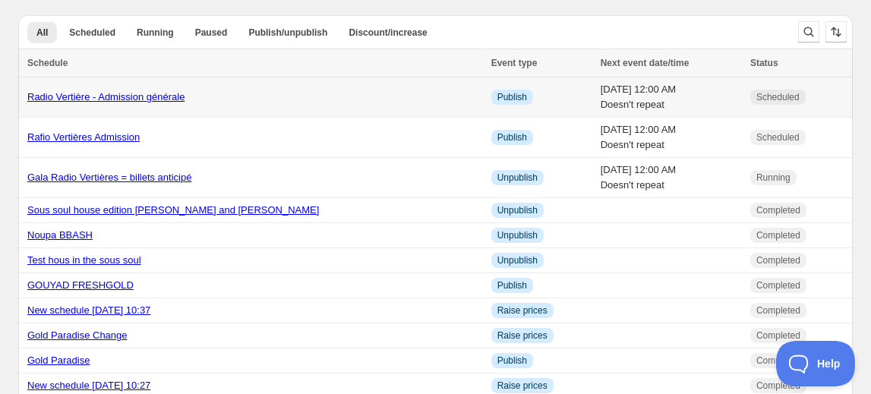
click at [160, 96] on link "Radio Vertière - Admission générale" at bounding box center [105, 96] width 157 height 11
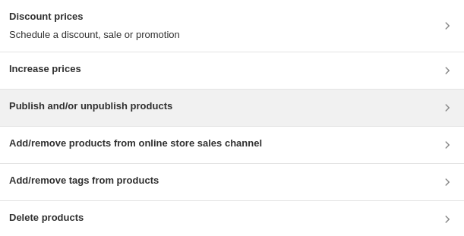
click at [112, 111] on h3 "Publish and/or unpublish products" at bounding box center [90, 106] width 163 height 15
click at [65, 109] on h3 "Publish and/or unpublish products" at bounding box center [90, 106] width 163 height 15
